Goal: Information Seeking & Learning: Obtain resource

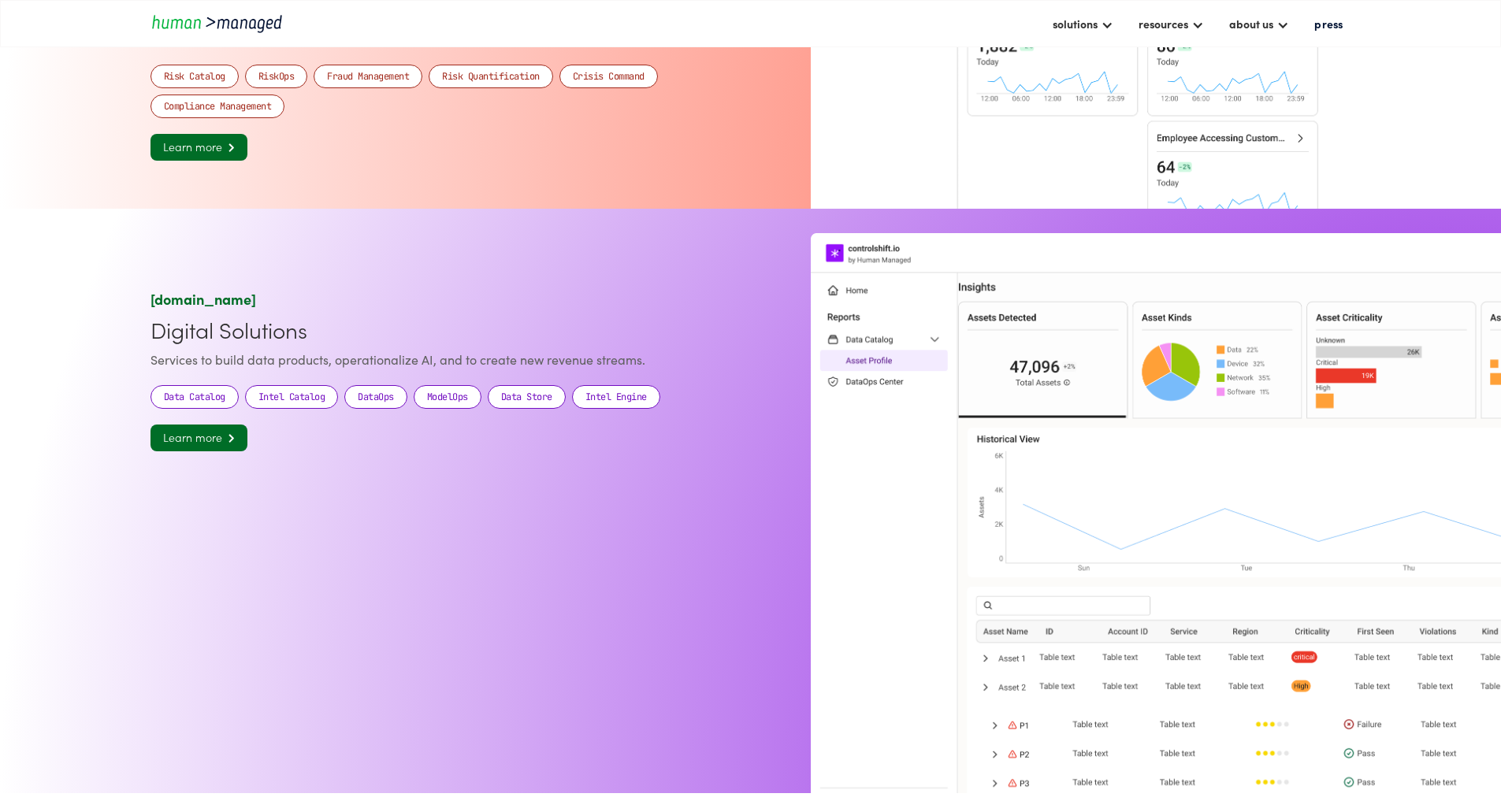
scroll to position [2205, 0]
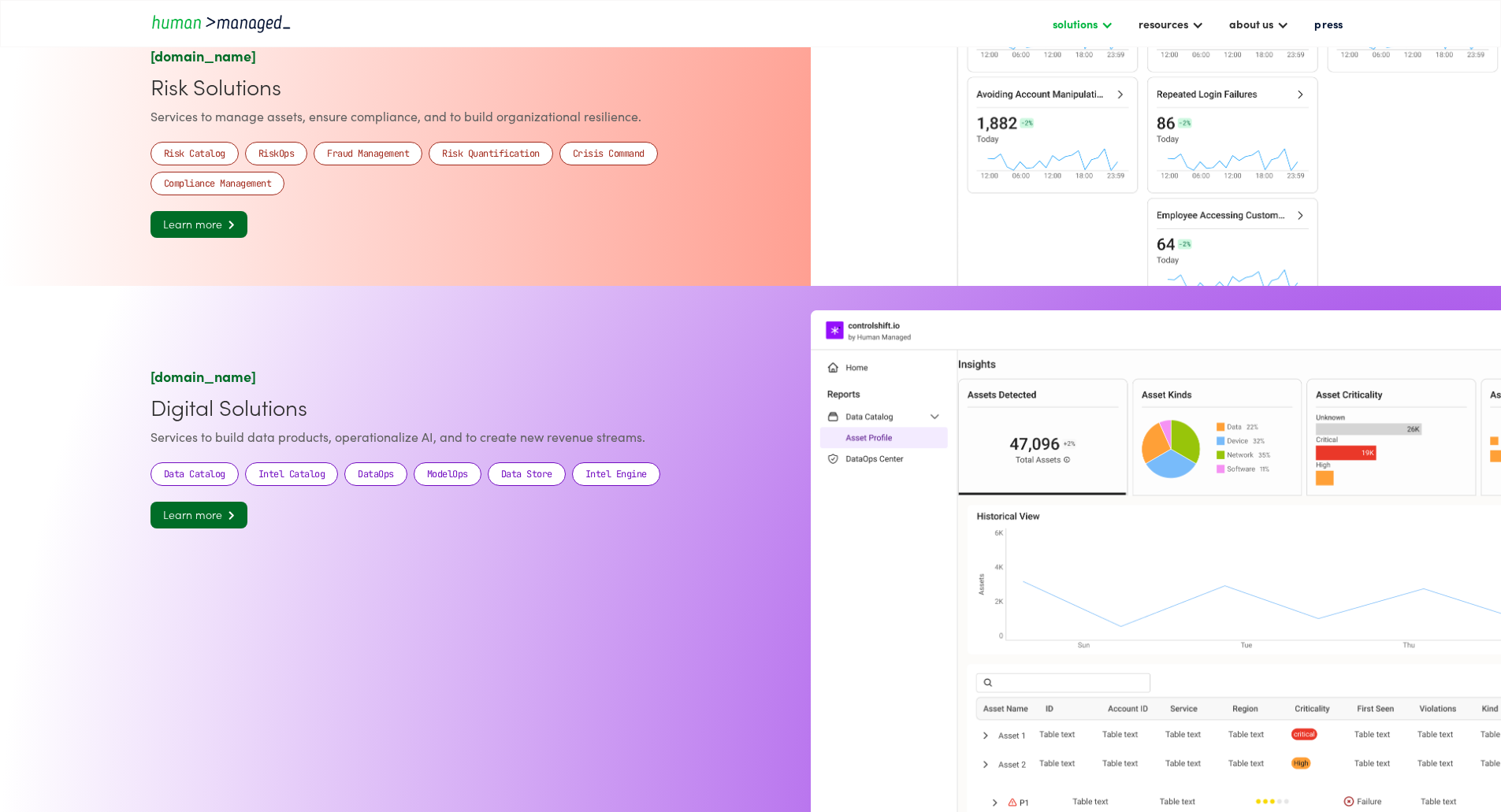
drag, startPoint x: 1039, startPoint y: 26, endPoint x: 1033, endPoint y: 18, distance: 10.0
click at [1053, 22] on div "solutions" at bounding box center [1075, 23] width 45 height 19
click at [1052, 98] on link "risk solutions" at bounding box center [1101, 105] width 99 height 24
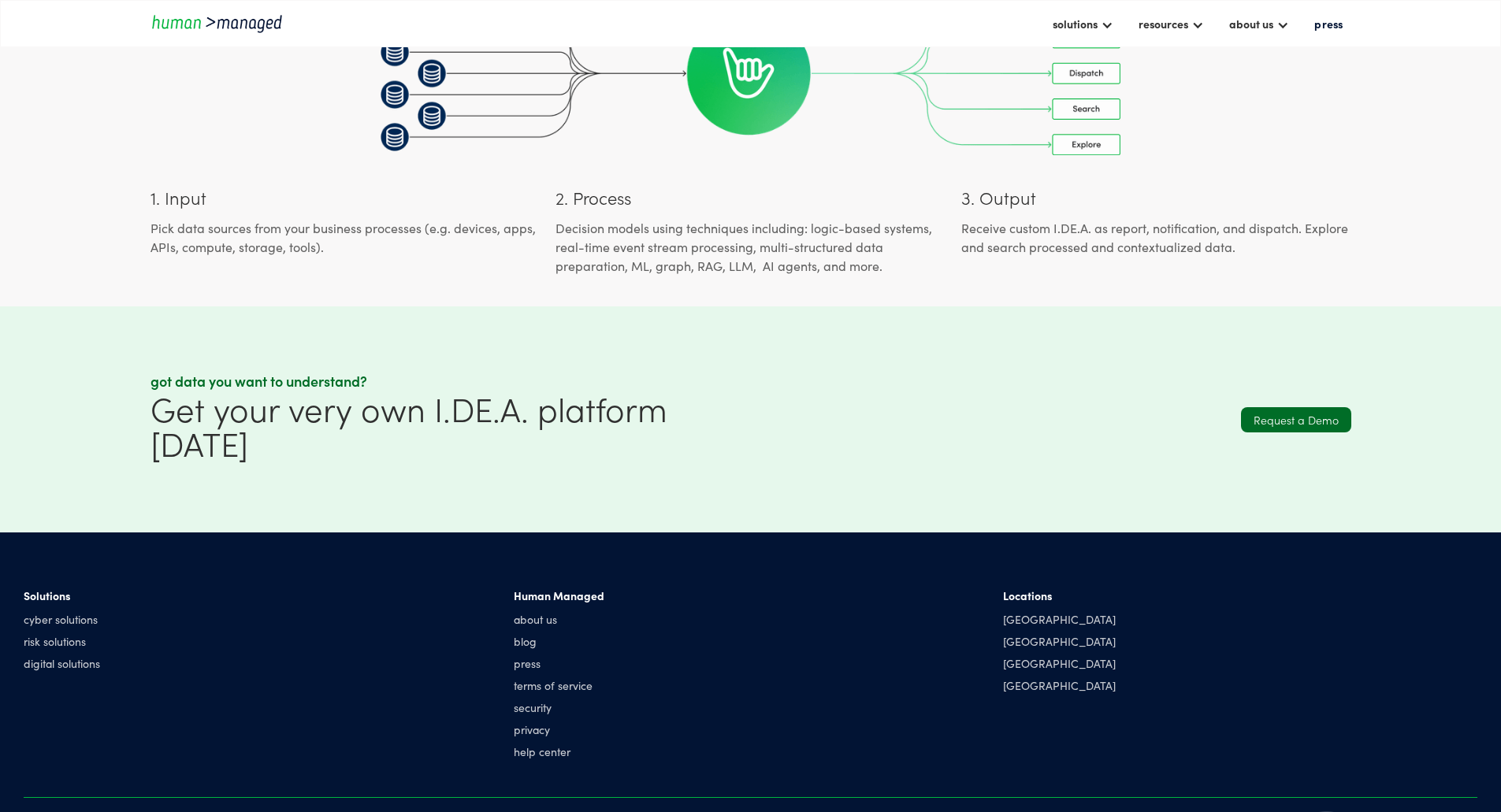
scroll to position [1324, 0]
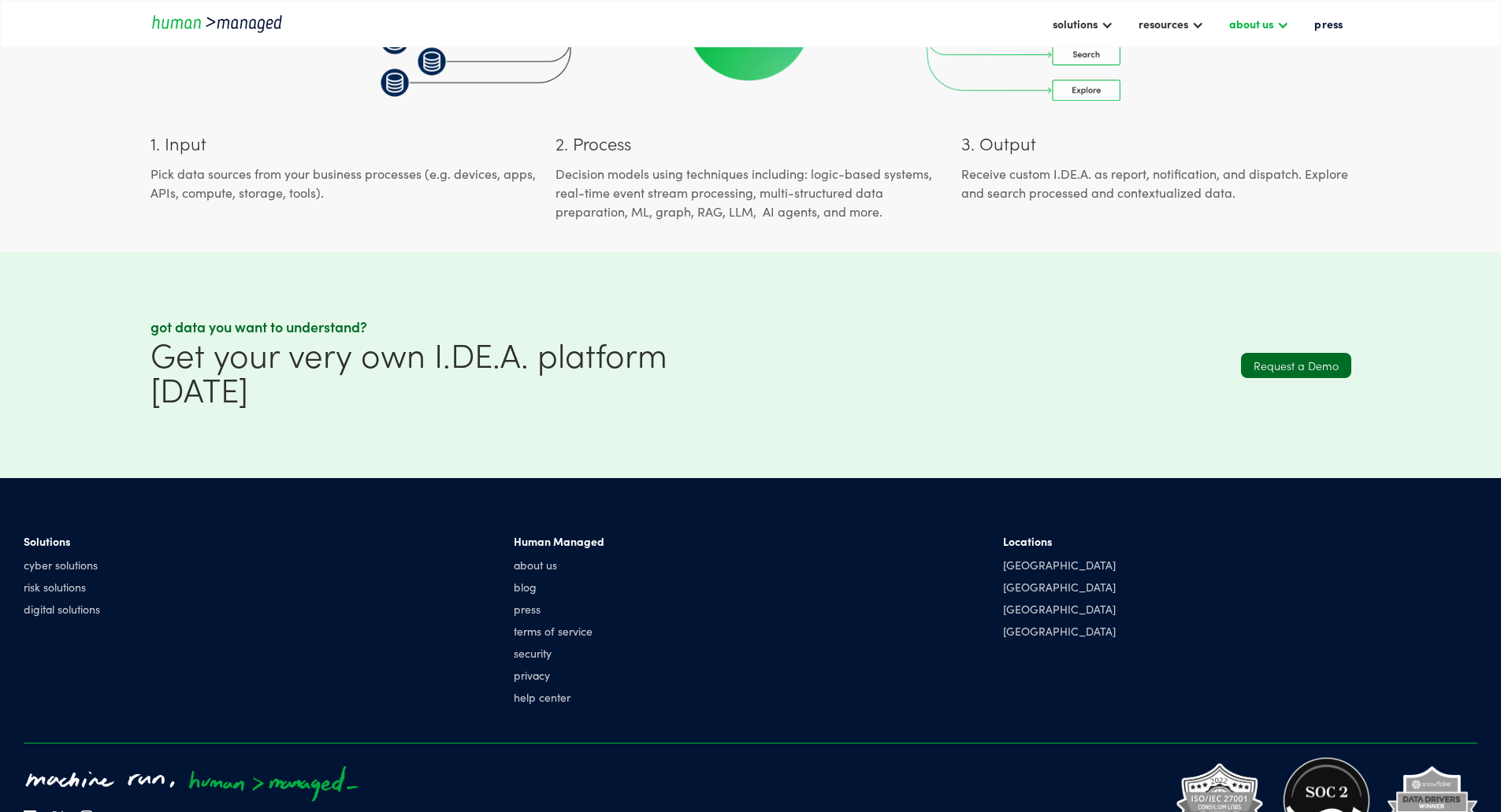
click at [1244, 35] on div "about us" at bounding box center [1259, 23] width 76 height 27
click at [1228, 61] on link "about human managed" at bounding box center [1309, 67] width 162 height 24
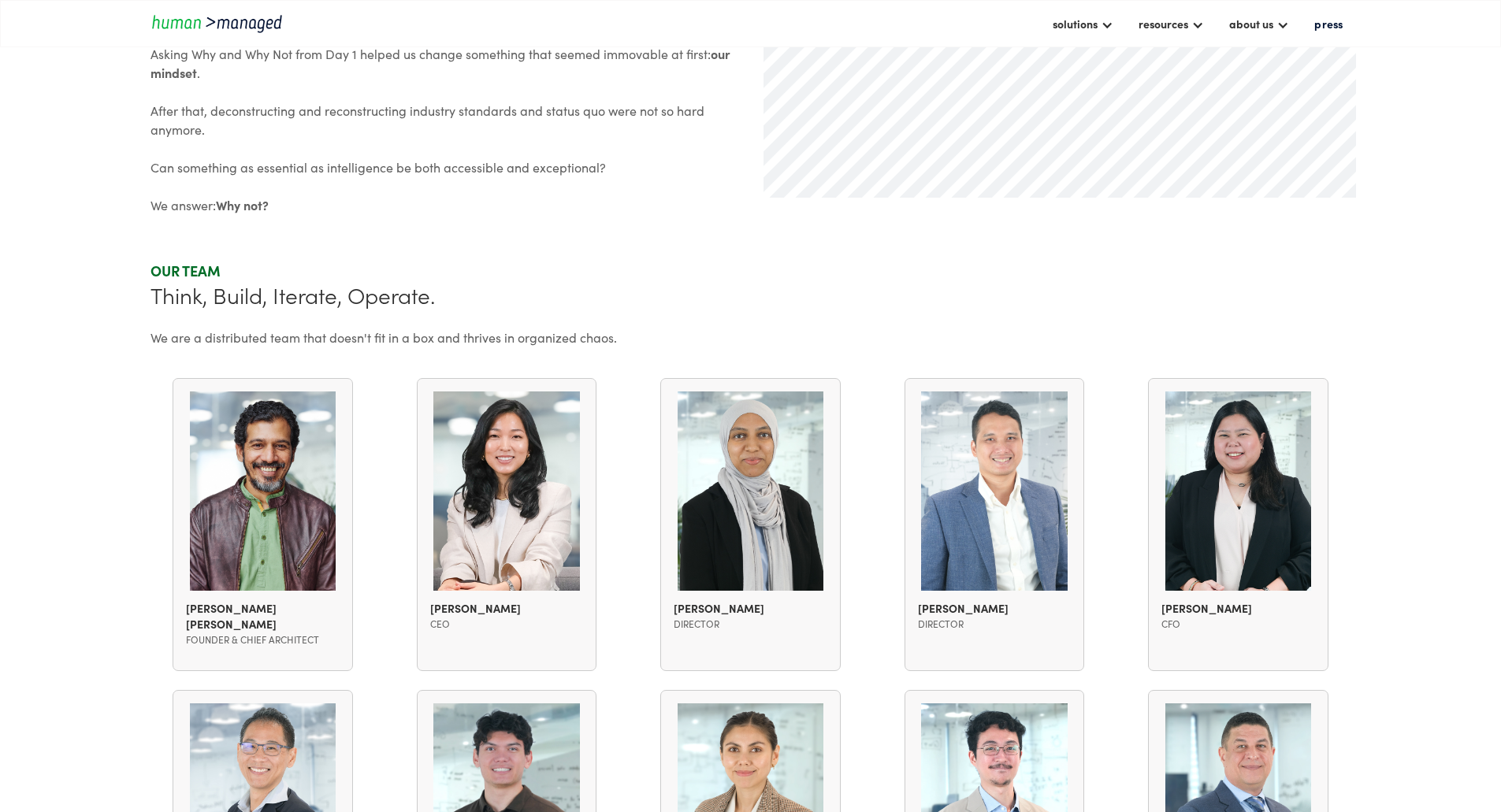
scroll to position [1181, 0]
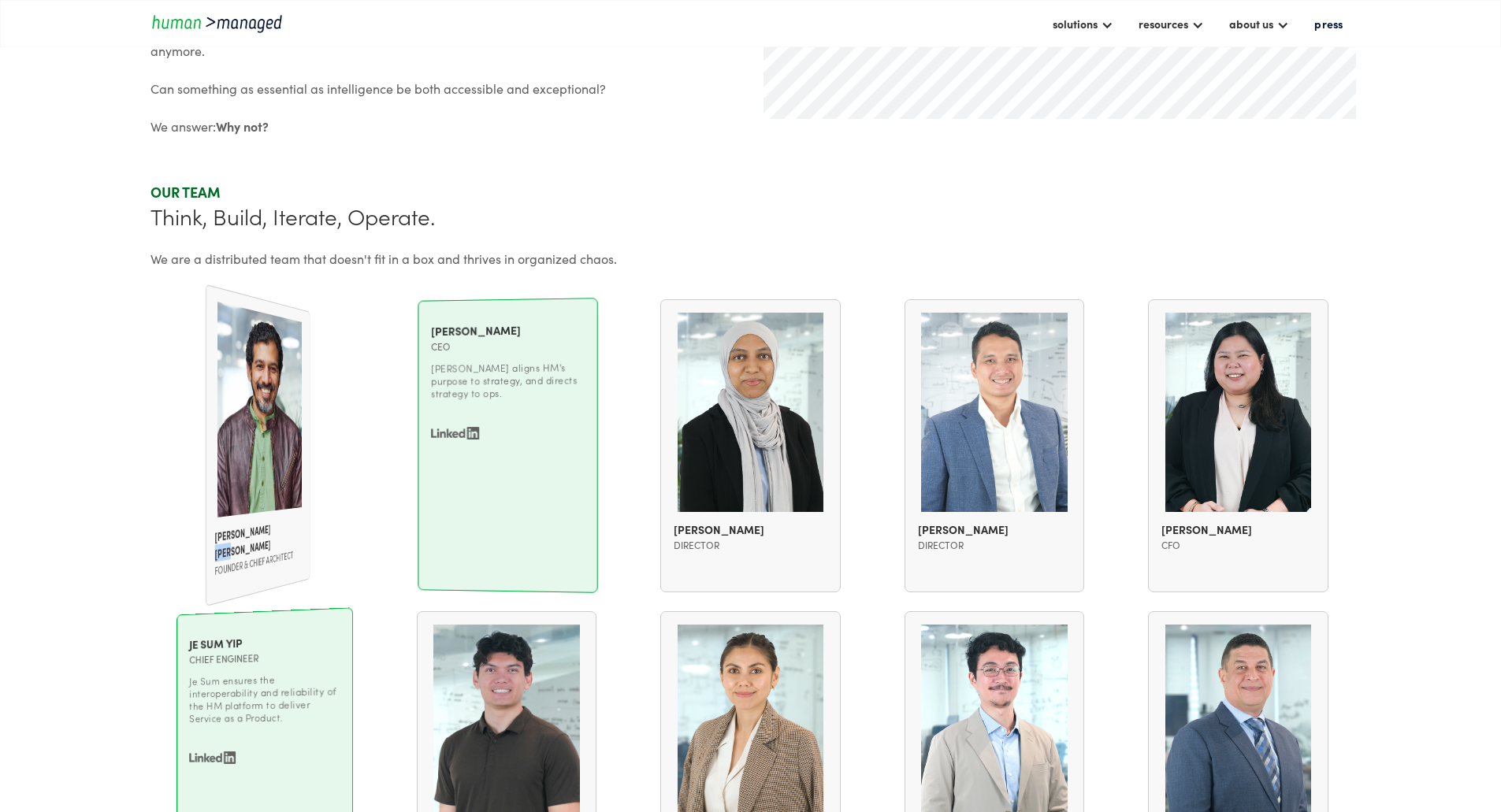
click at [310, 470] on div "[PERSON_NAME] [PERSON_NAME] Founder & Chief Architect [PERSON_NAME] [PERSON_NAM…" at bounding box center [263, 445] width 181 height 292
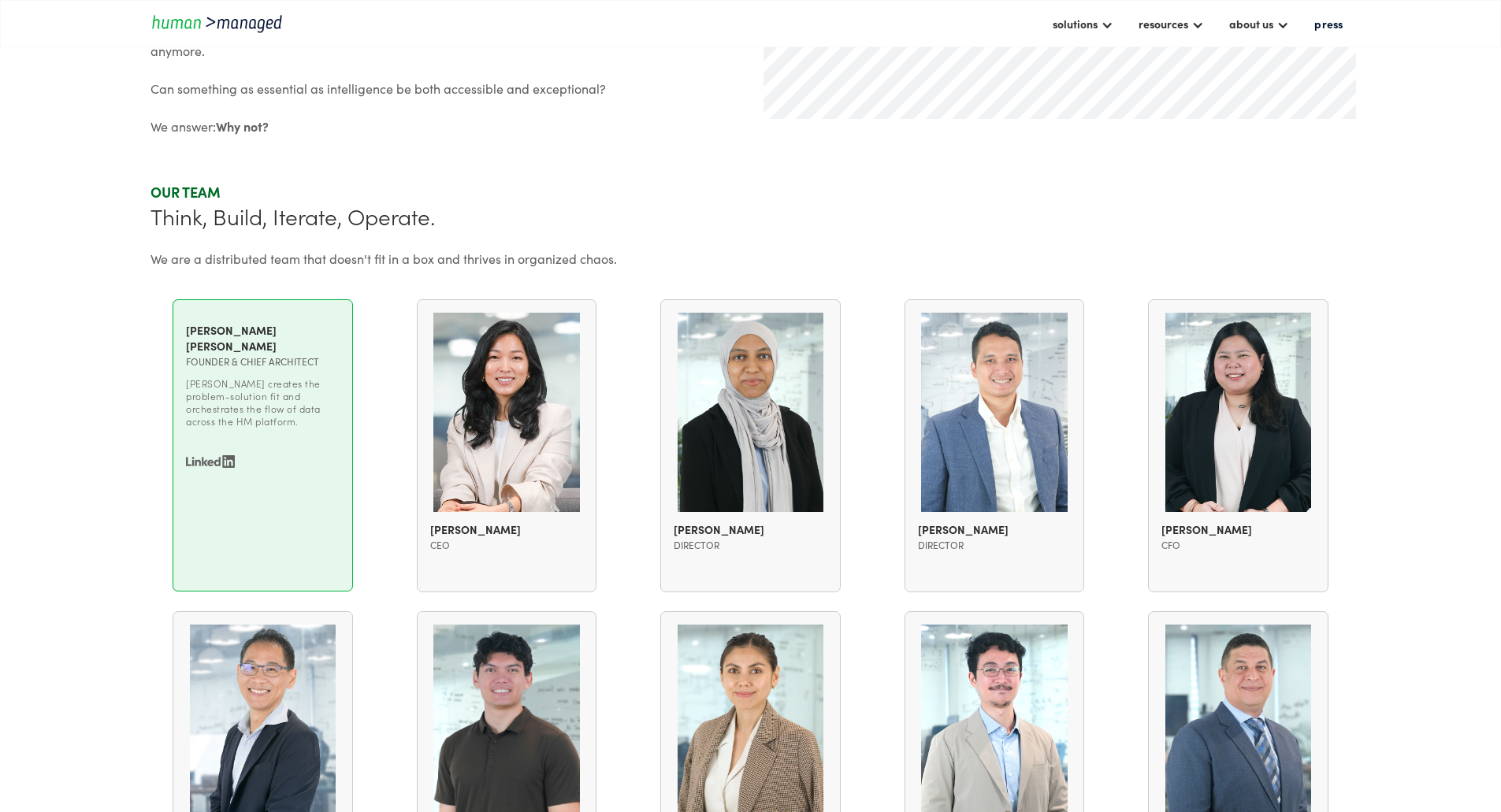
click at [235, 468] on img at bounding box center [210, 461] width 49 height 13
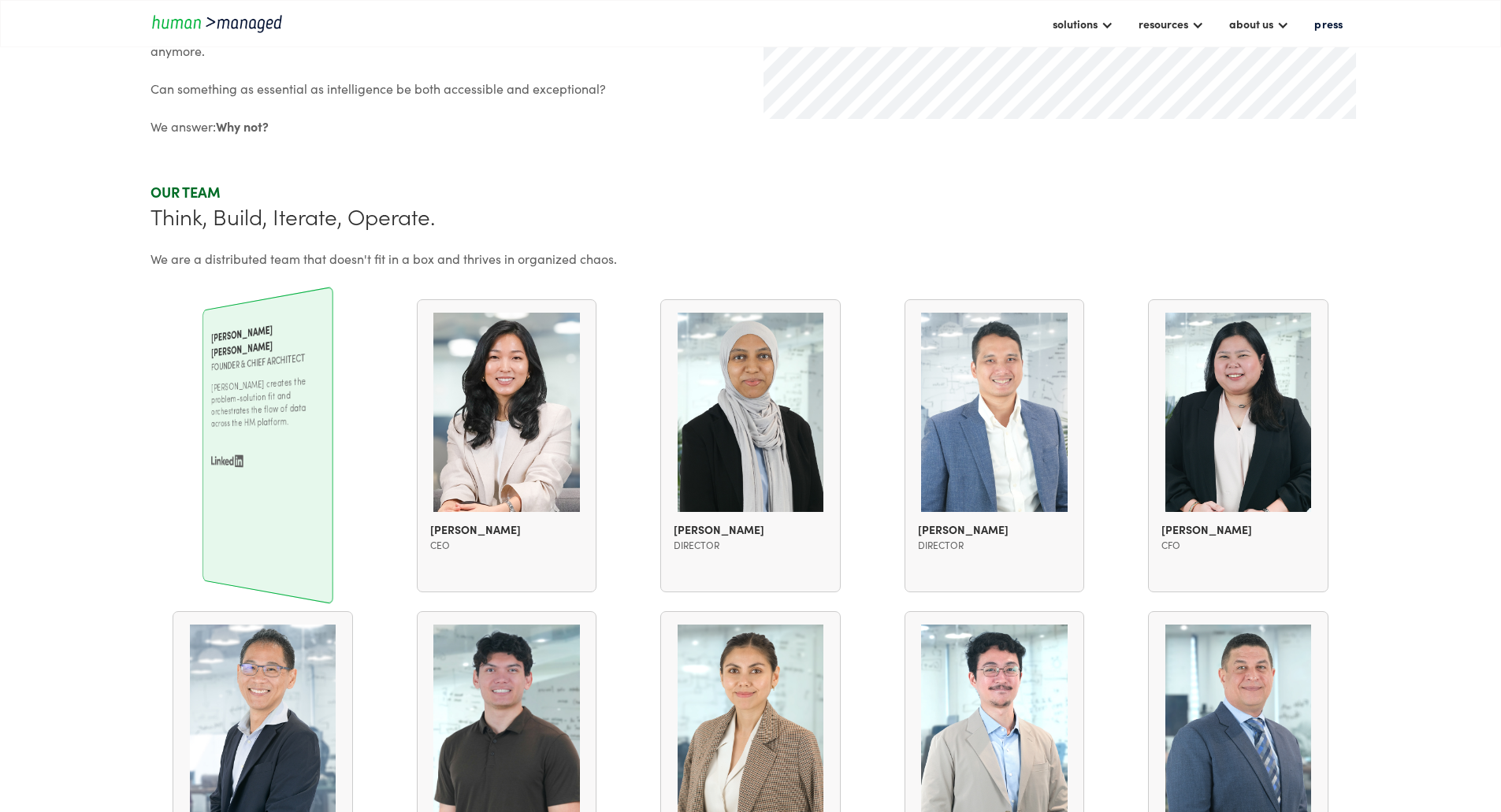
click at [318, 400] on img at bounding box center [265, 410] width 105 height 213
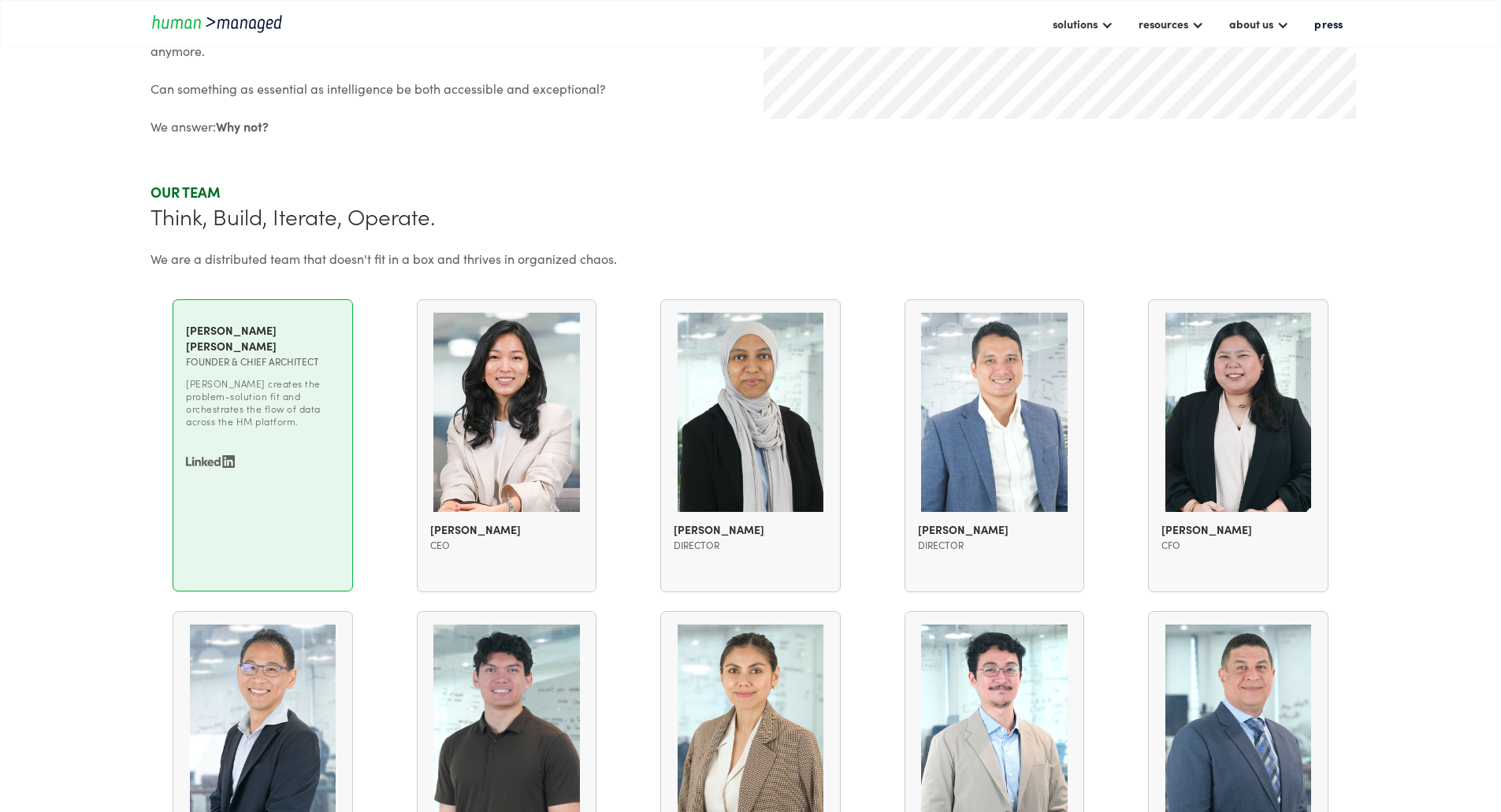
click at [308, 435] on div "[PERSON_NAME] [PERSON_NAME] Founder & Chief Architect [PERSON_NAME] creates the…" at bounding box center [263, 378] width 154 height 113
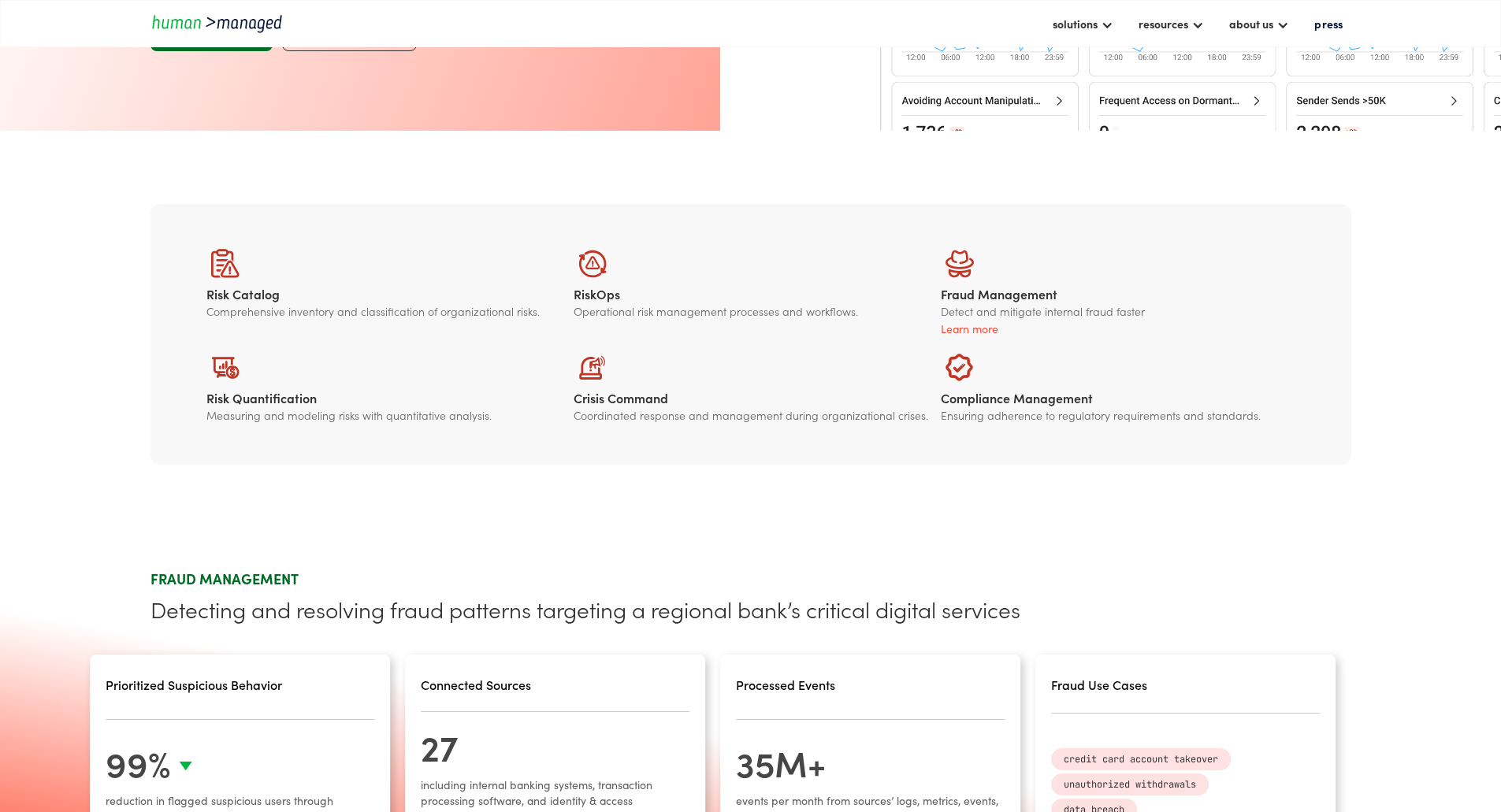
scroll to position [65, 0]
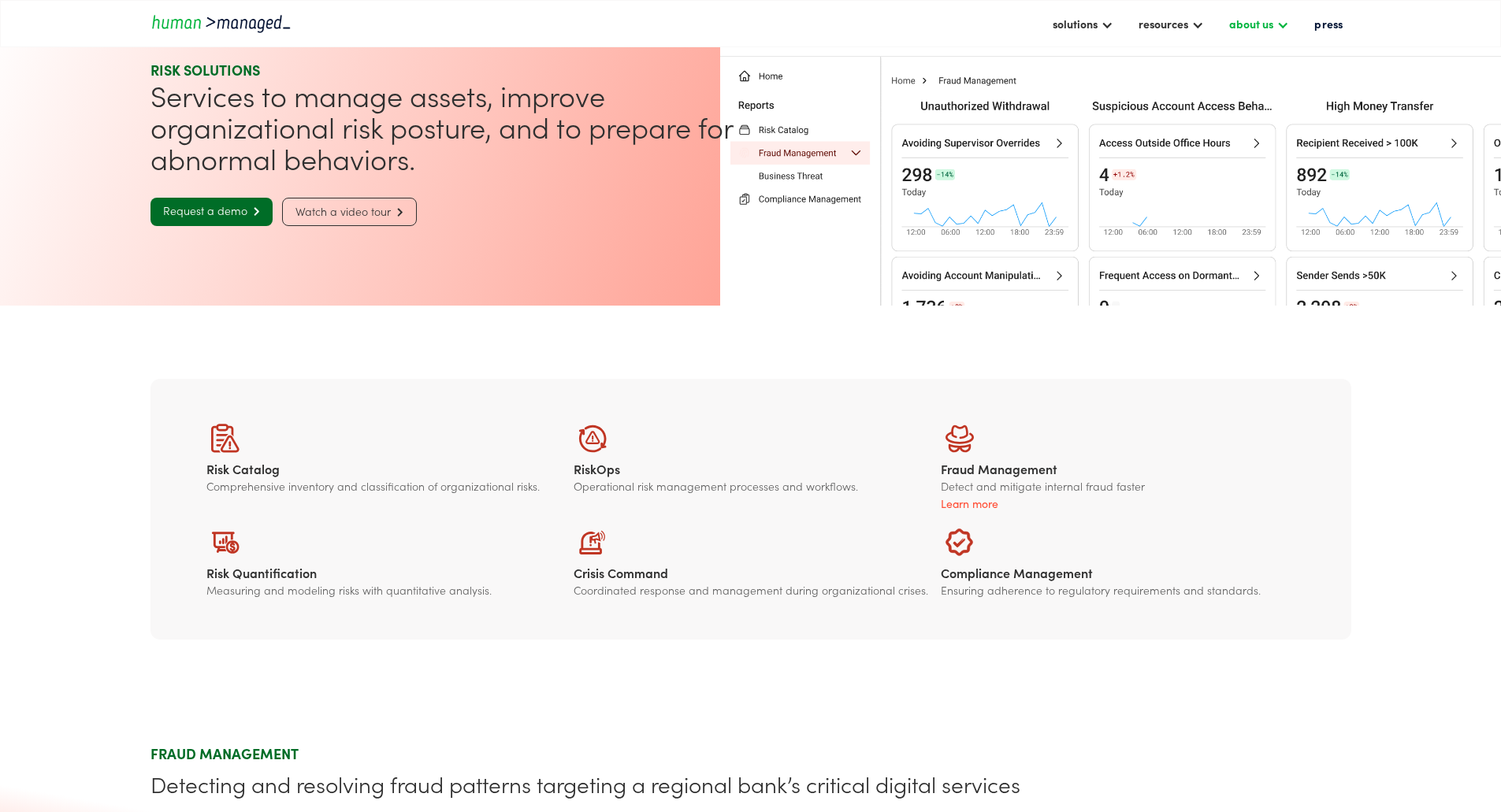
click at [1267, 29] on div "about us" at bounding box center [1259, 23] width 76 height 27
click at [1228, 60] on link "about human managed" at bounding box center [1309, 67] width 162 height 24
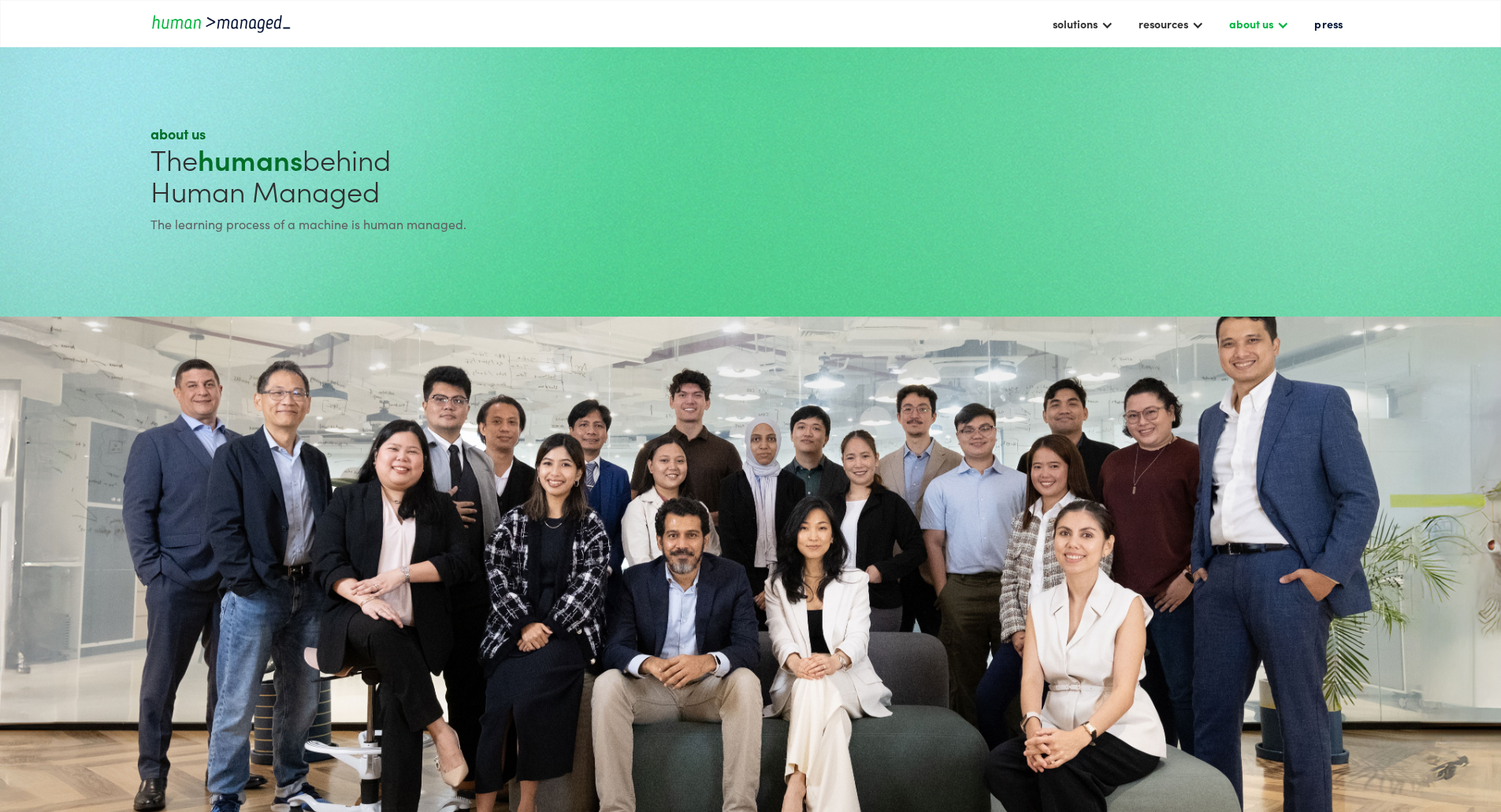
click at [1237, 28] on div "about us" at bounding box center [1250, 23] width 44 height 19
click at [1228, 97] on link "security at human managed" at bounding box center [1309, 105] width 162 height 24
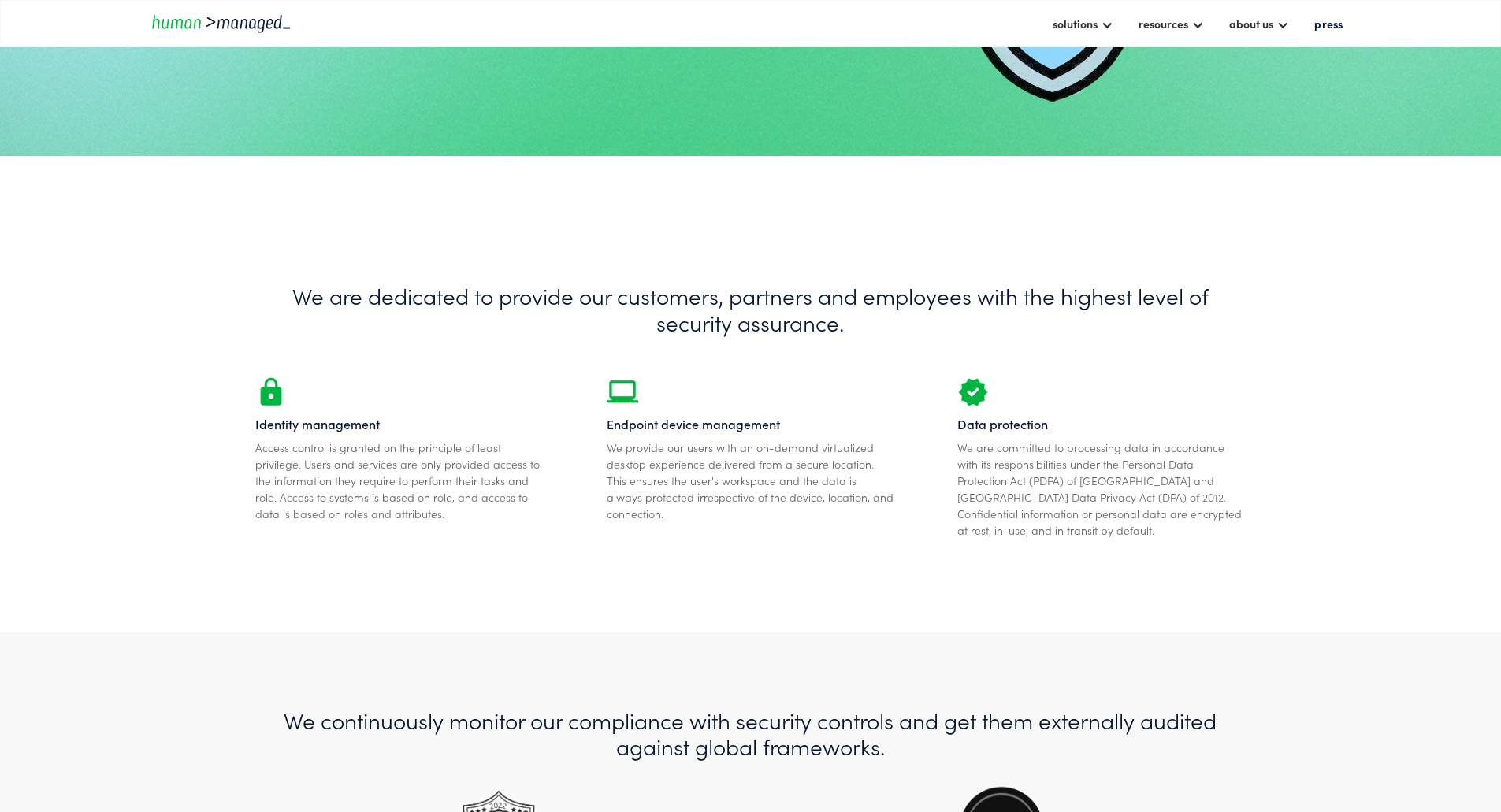
scroll to position [394, 0]
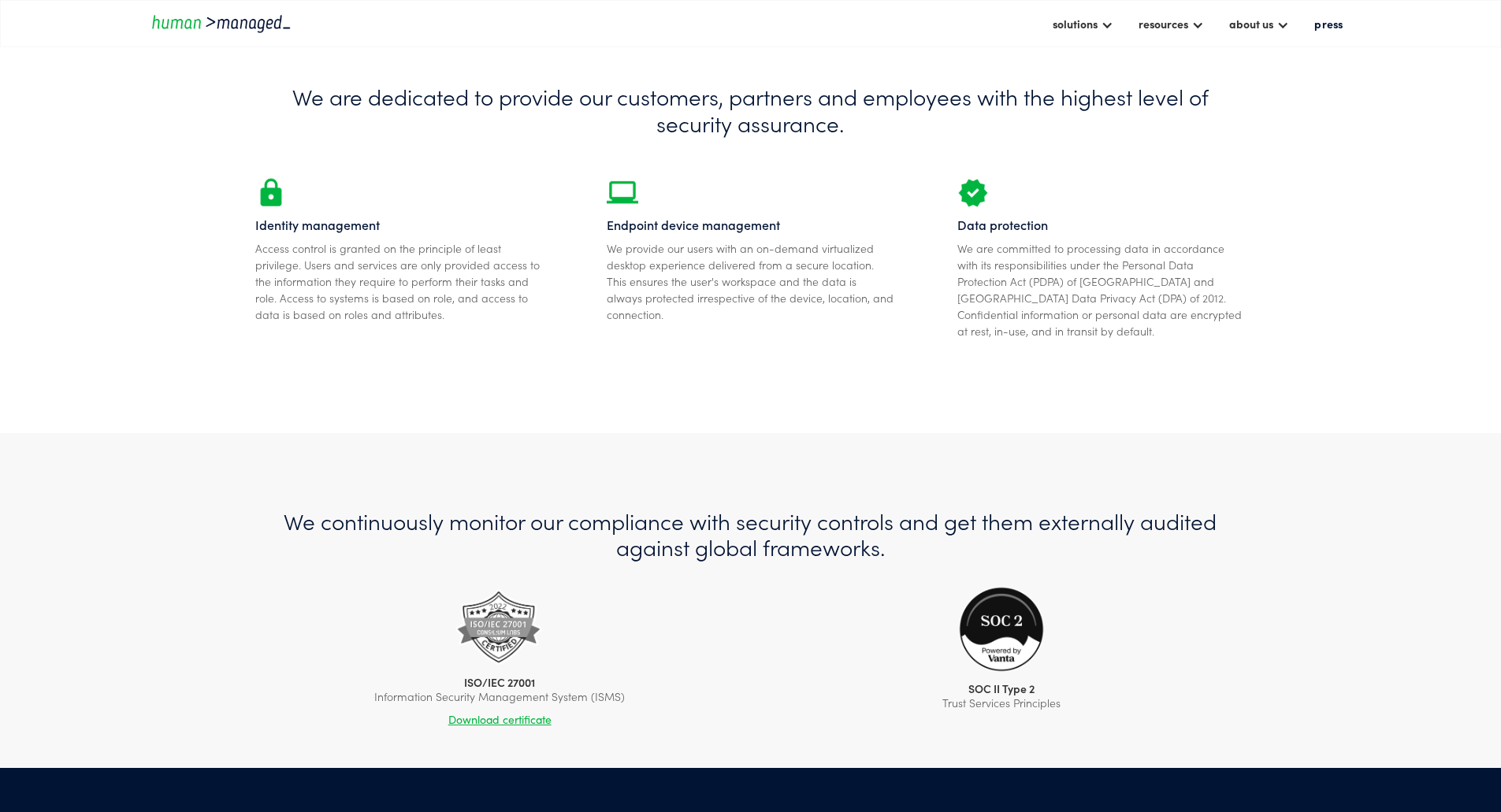
click at [486, 701] on link "Download certificate" at bounding box center [499, 714] width 300 height 25
